Goal: Task Accomplishment & Management: Complete application form

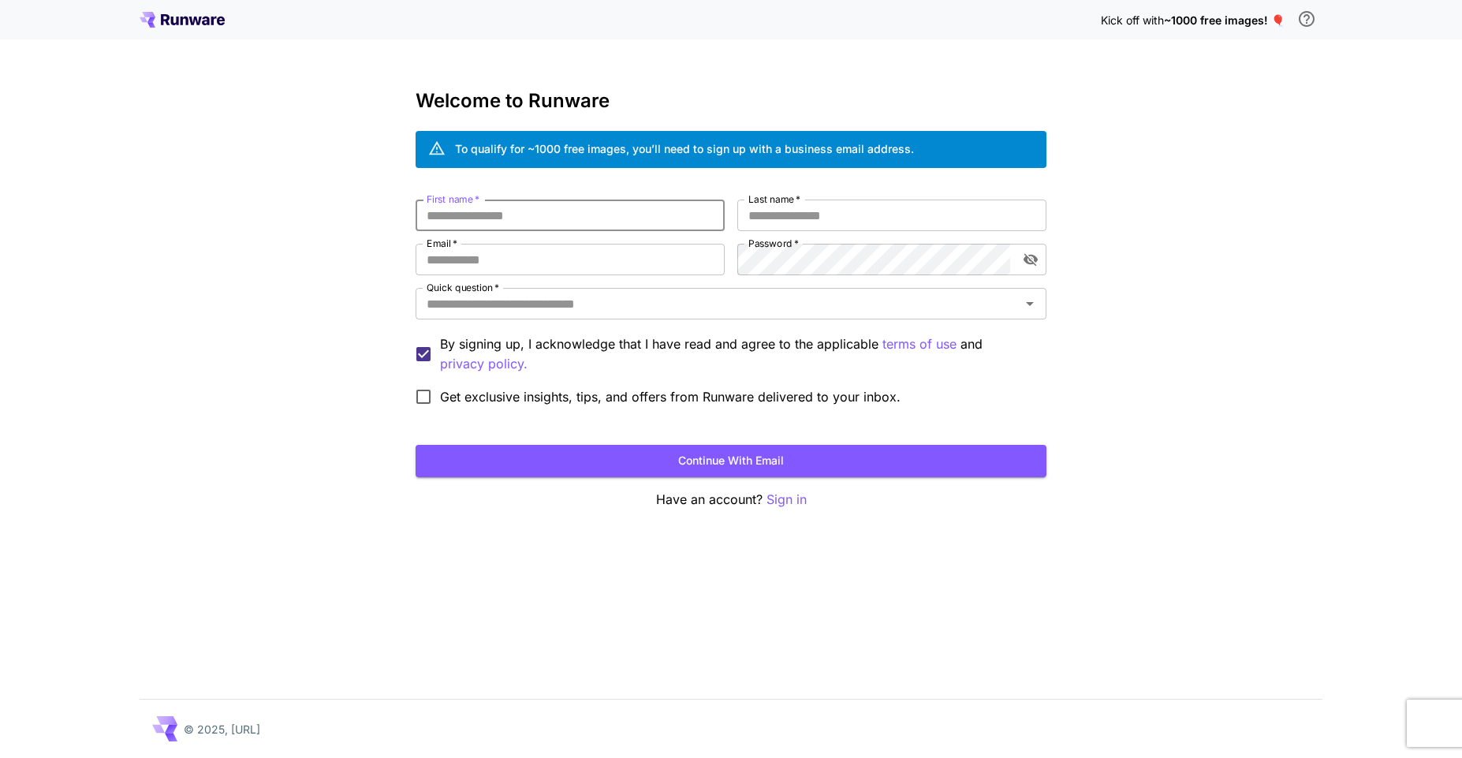
click at [486, 226] on input "First name   *" at bounding box center [570, 215] width 309 height 32
type input "***"
click at [942, 232] on div "First name   * *** First name   * Last name   * Last name   * Email   * Email  …" at bounding box center [731, 306] width 631 height 214
click at [916, 229] on input "Last name   *" at bounding box center [891, 215] width 309 height 32
